Goal: Download file/media

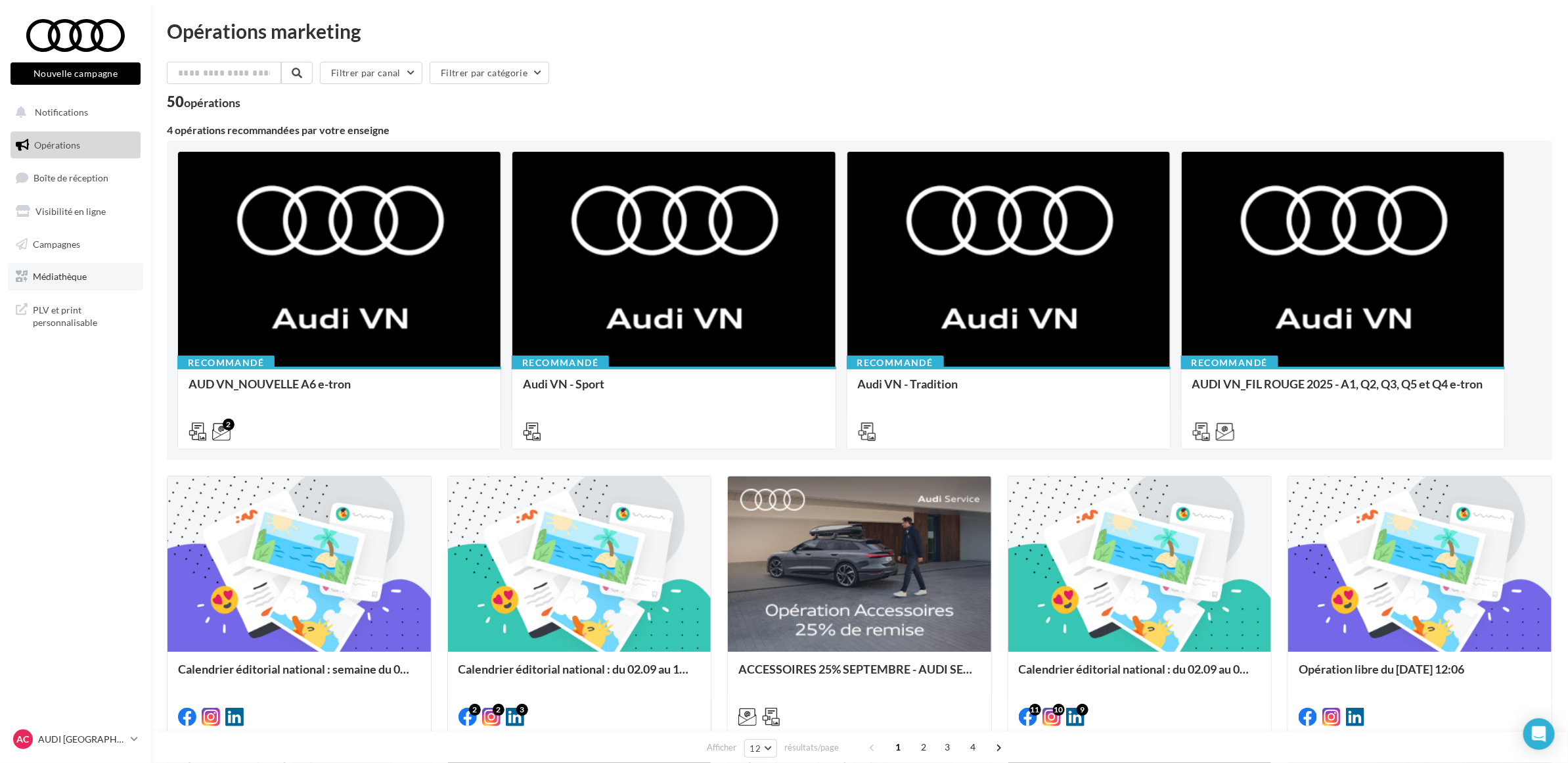
click at [79, 271] on span "Médiathèque" at bounding box center [60, 276] width 54 height 11
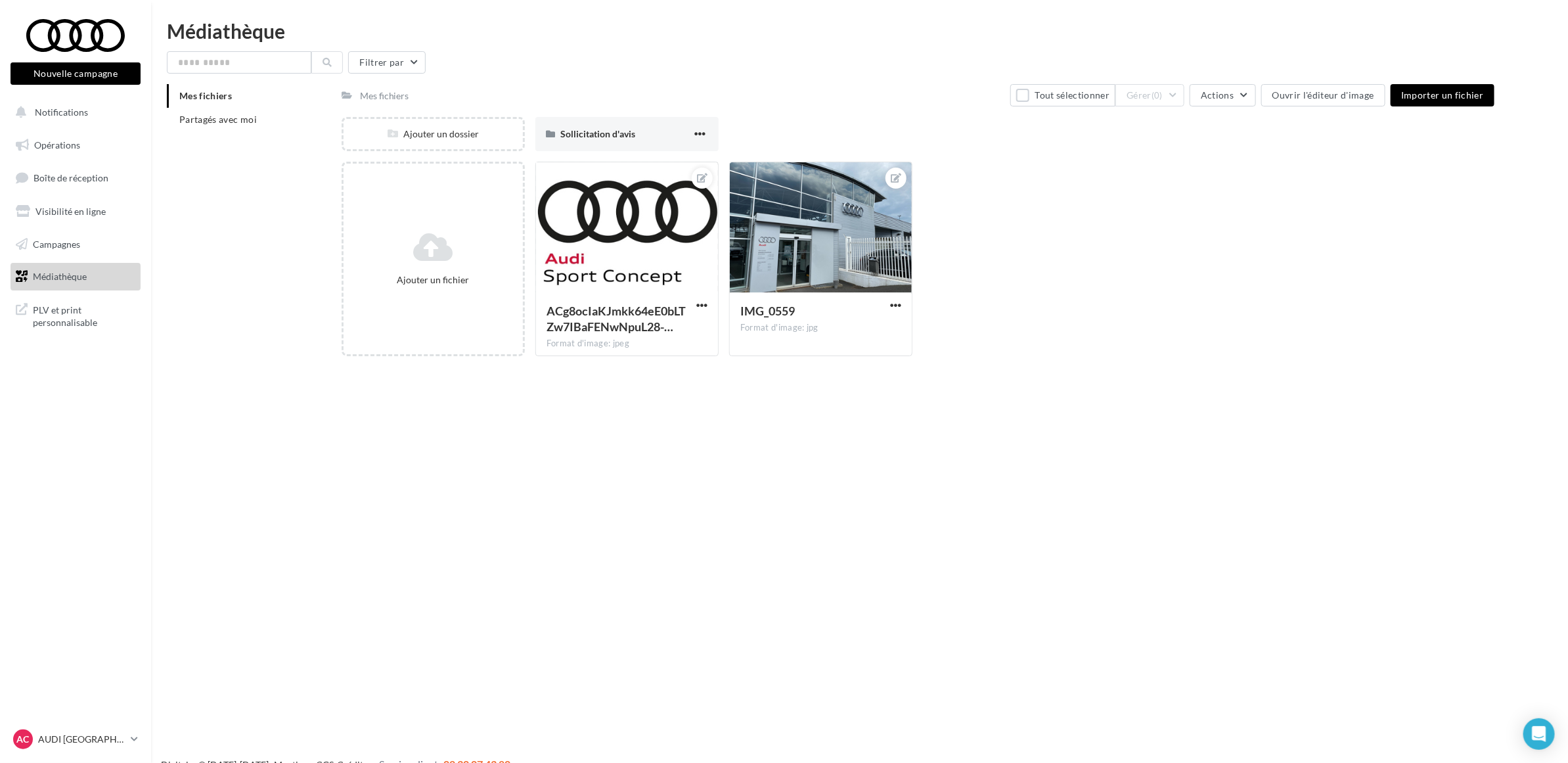
click at [251, 379] on div "Nouvelle campagne Nouvelle campagne Notifications Opérations Boîte de réception…" at bounding box center [784, 402] width 1568 height 763
click at [249, 125] on li "Partagés avec moi" at bounding box center [249, 119] width 164 height 24
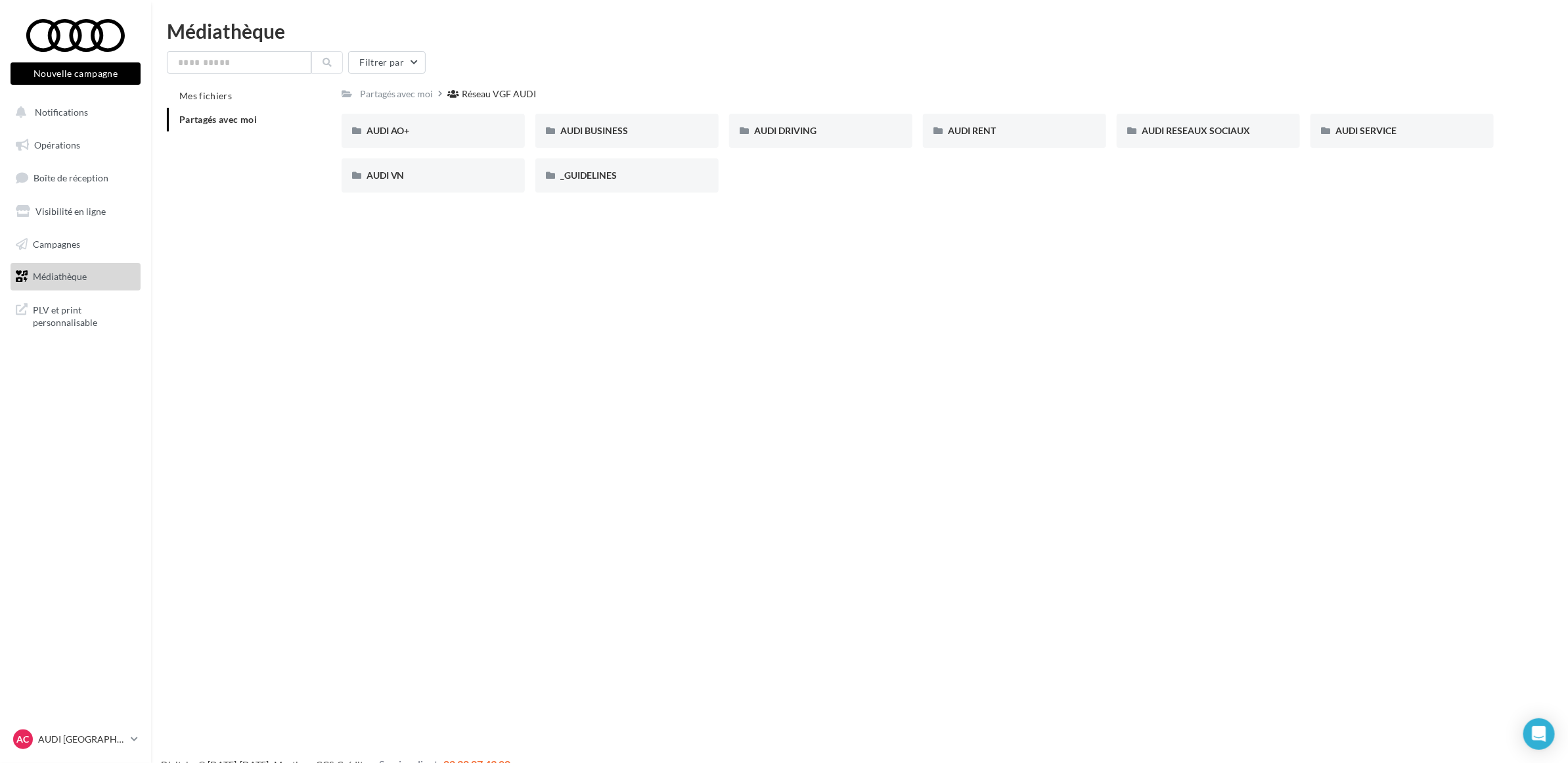
click at [1399, 220] on div "Nouvelle campagne Nouvelle campagne Notifications Opérations Boîte de réception…" at bounding box center [784, 402] width 1568 height 763
click at [1215, 132] on span "AUDI RESEAUX SOCIAUX" at bounding box center [1195, 130] width 108 height 11
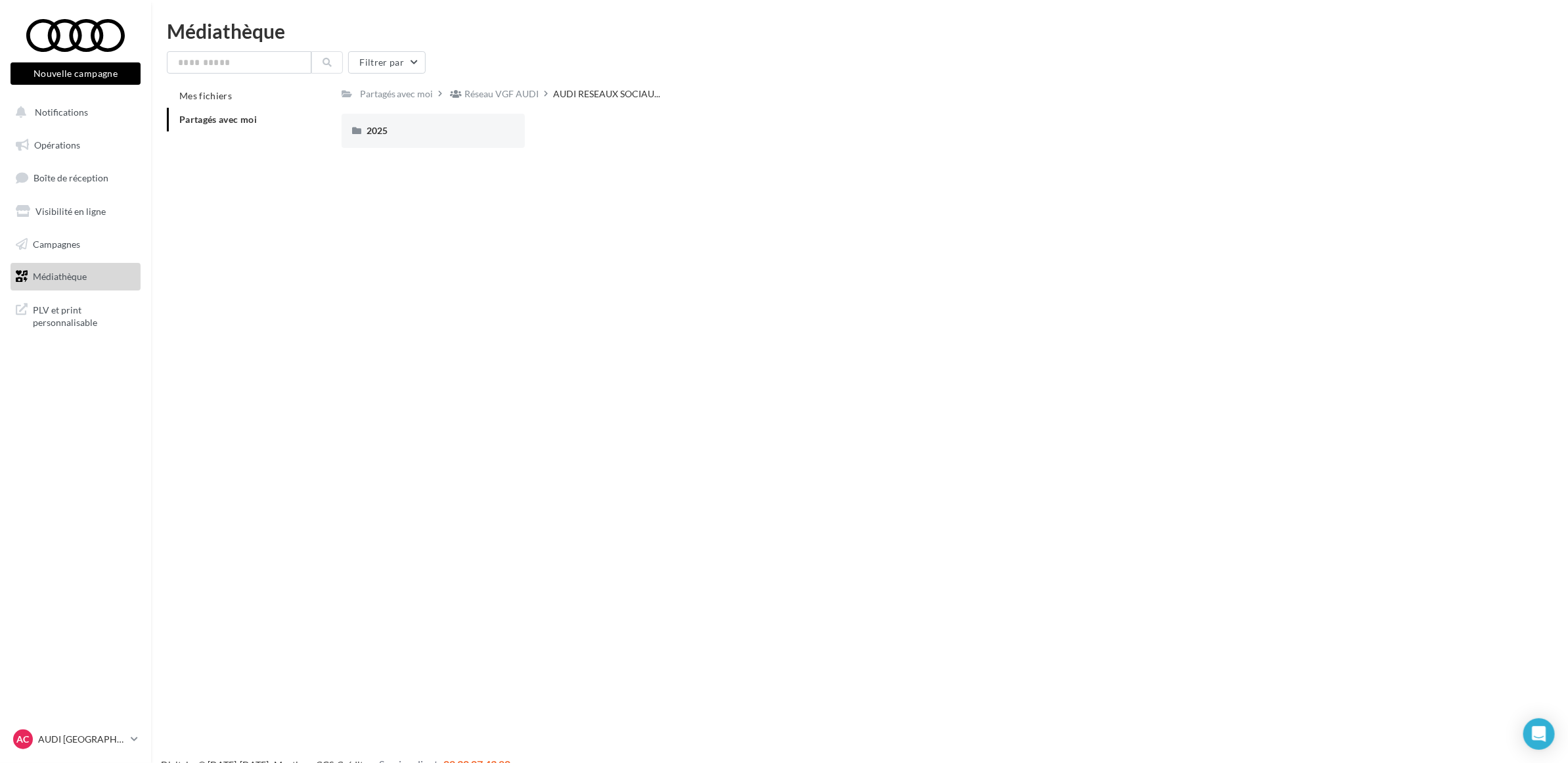
click at [460, 372] on div "Nouvelle campagne Nouvelle campagne Notifications Opérations Boîte de réception…" at bounding box center [784, 402] width 1568 height 763
click at [394, 133] on div "2025" at bounding box center [433, 131] width 134 height 13
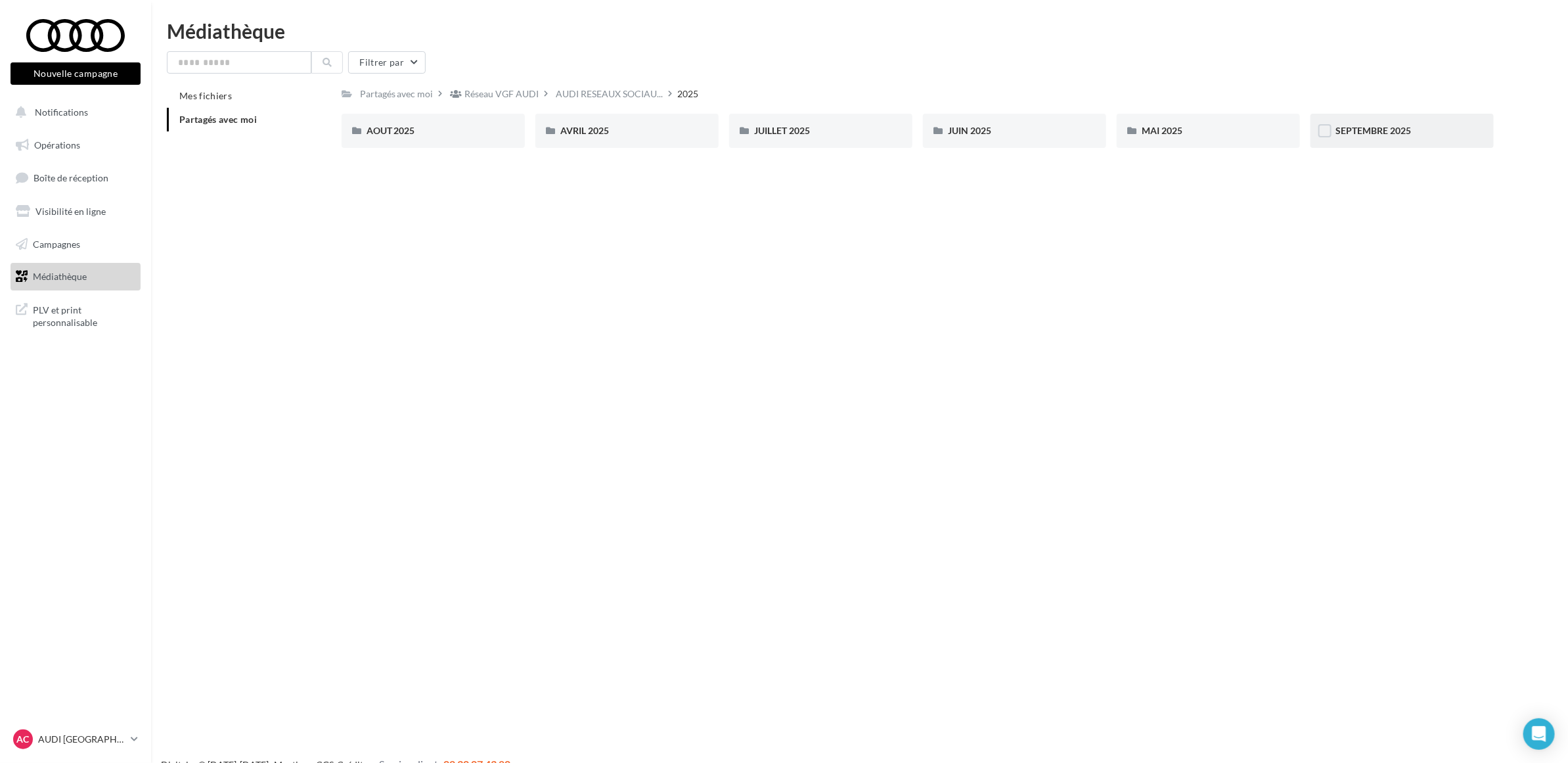
click at [1371, 140] on div "SEPTEMBRE 2025" at bounding box center [1402, 131] width 184 height 34
click at [636, 457] on div "Nouvelle campagne Nouvelle campagne Notifications Opérations Boîte de réception…" at bounding box center [784, 402] width 1568 height 763
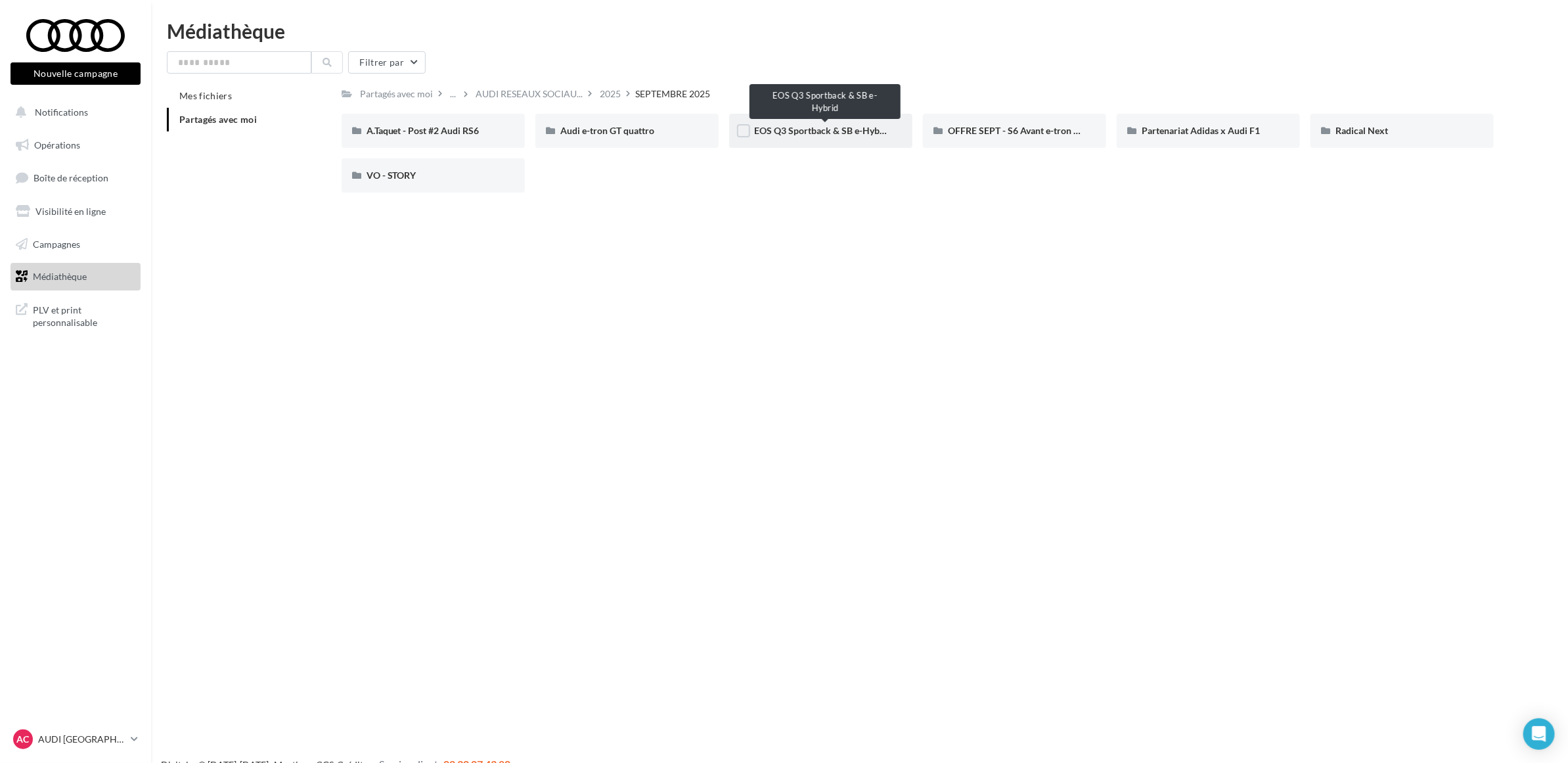
click at [831, 135] on span "EOS Q3 Sportback & SB e-Hybrid" at bounding box center [822, 130] width 137 height 11
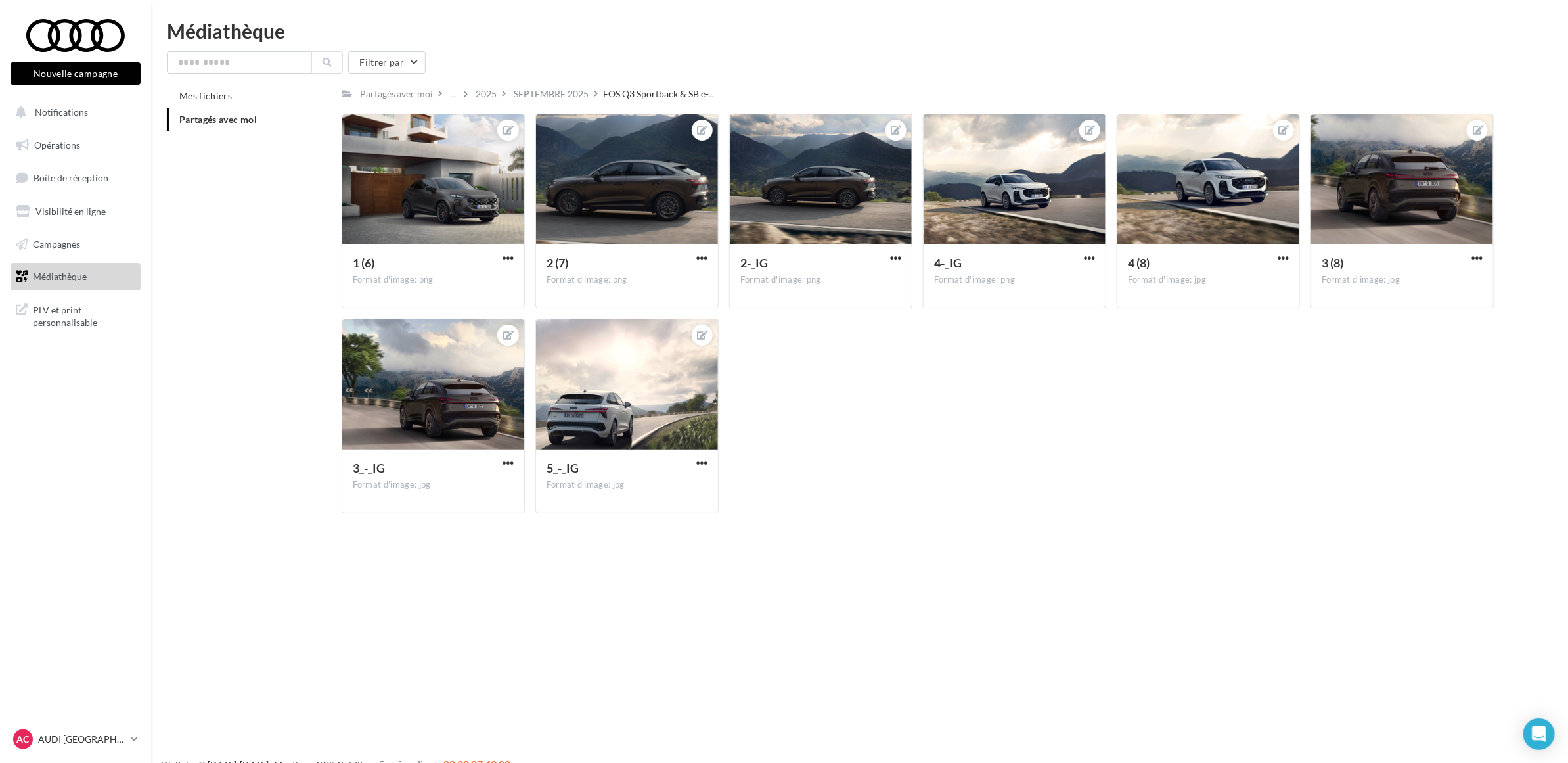
click at [954, 496] on div "1 (6) Format d'image: png 1 (6) 2 (7) Format d'image: png 2 (7) 2-_IG Format d'…" at bounding box center [923, 318] width 1163 height 410
click at [860, 375] on div "1 (6) Format d'image: png 1 (6) 2 (7) Format d'image: png 2 (7) 2-_IG Format d'…" at bounding box center [923, 318] width 1163 height 410
click at [1087, 258] on span "button" at bounding box center [1089, 258] width 11 height 11
click at [1043, 320] on button "Télécharger" at bounding box center [1028, 318] width 139 height 34
click at [1276, 256] on button "button" at bounding box center [1283, 259] width 16 height 13
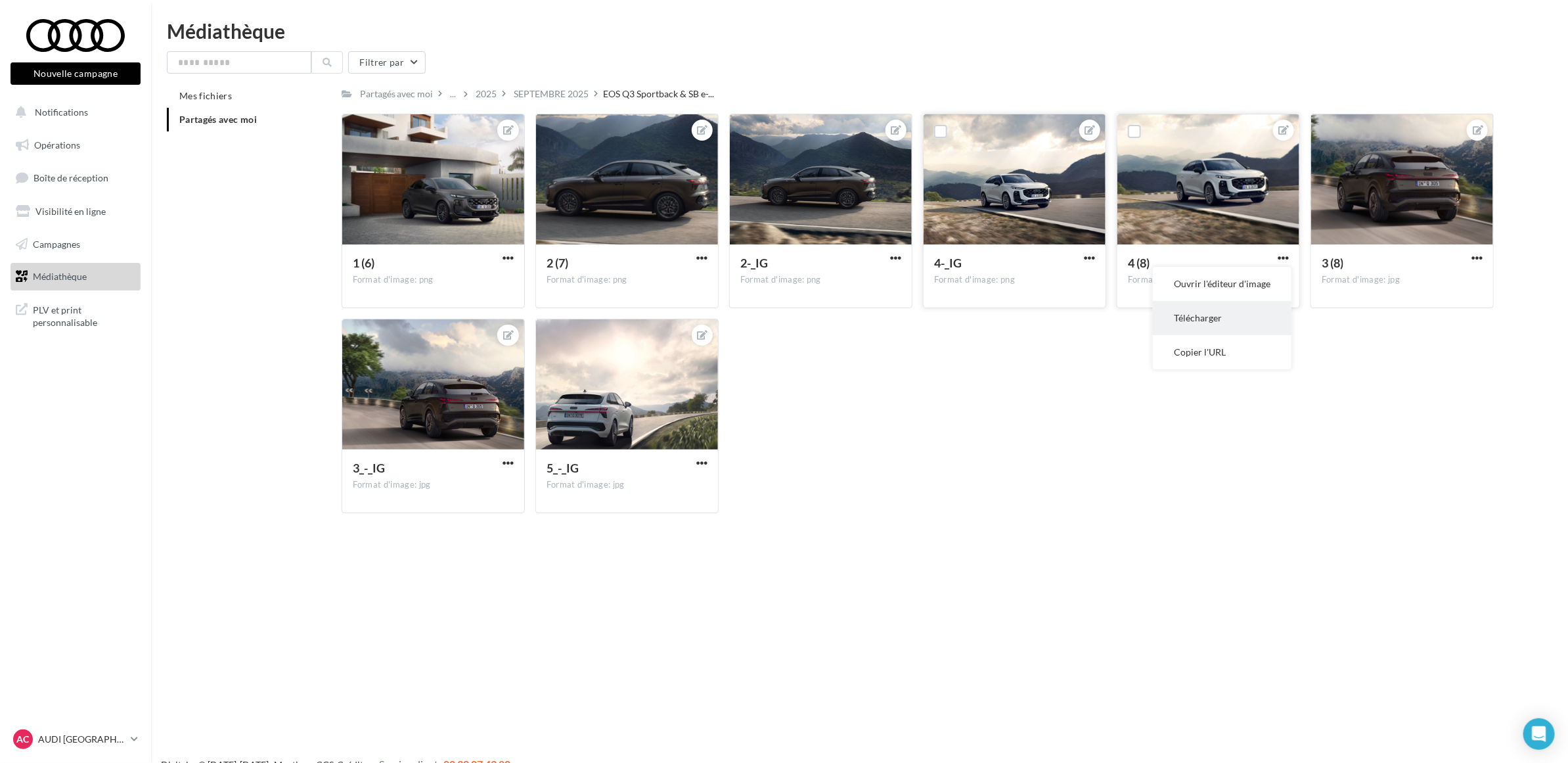
click at [1256, 309] on button "Télécharger" at bounding box center [1222, 318] width 139 height 34
click at [988, 556] on div "Nouvelle campagne Nouvelle campagne Notifications Opérations Boîte de réception…" at bounding box center [784, 402] width 1568 height 763
click at [602, 594] on div "Nouvelle campagne Nouvelle campagne Notifications Opérations Boîte de réception…" at bounding box center [784, 402] width 1568 height 763
